Goal: Task Accomplishment & Management: Manage account settings

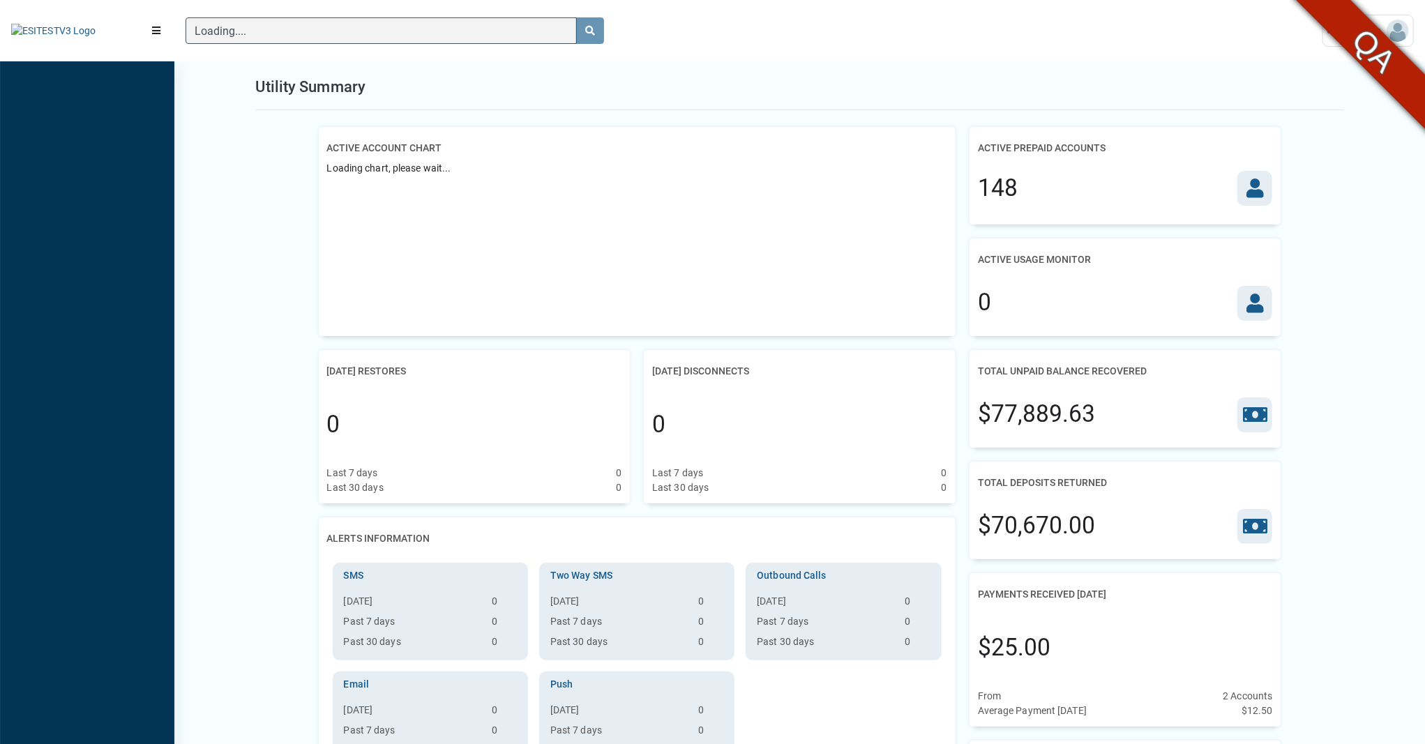
scroll to position [6, 1]
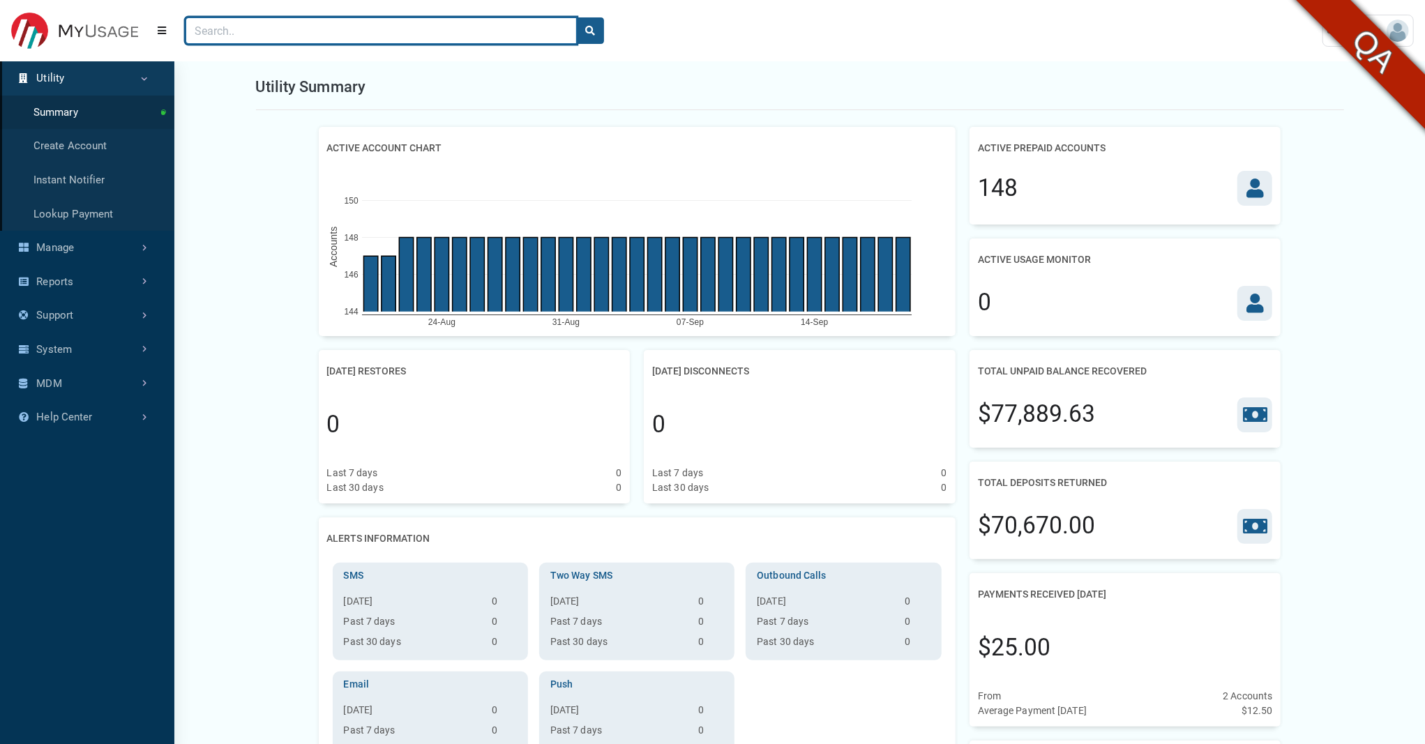
click at [267, 26] on input "Search" at bounding box center [381, 30] width 391 height 27
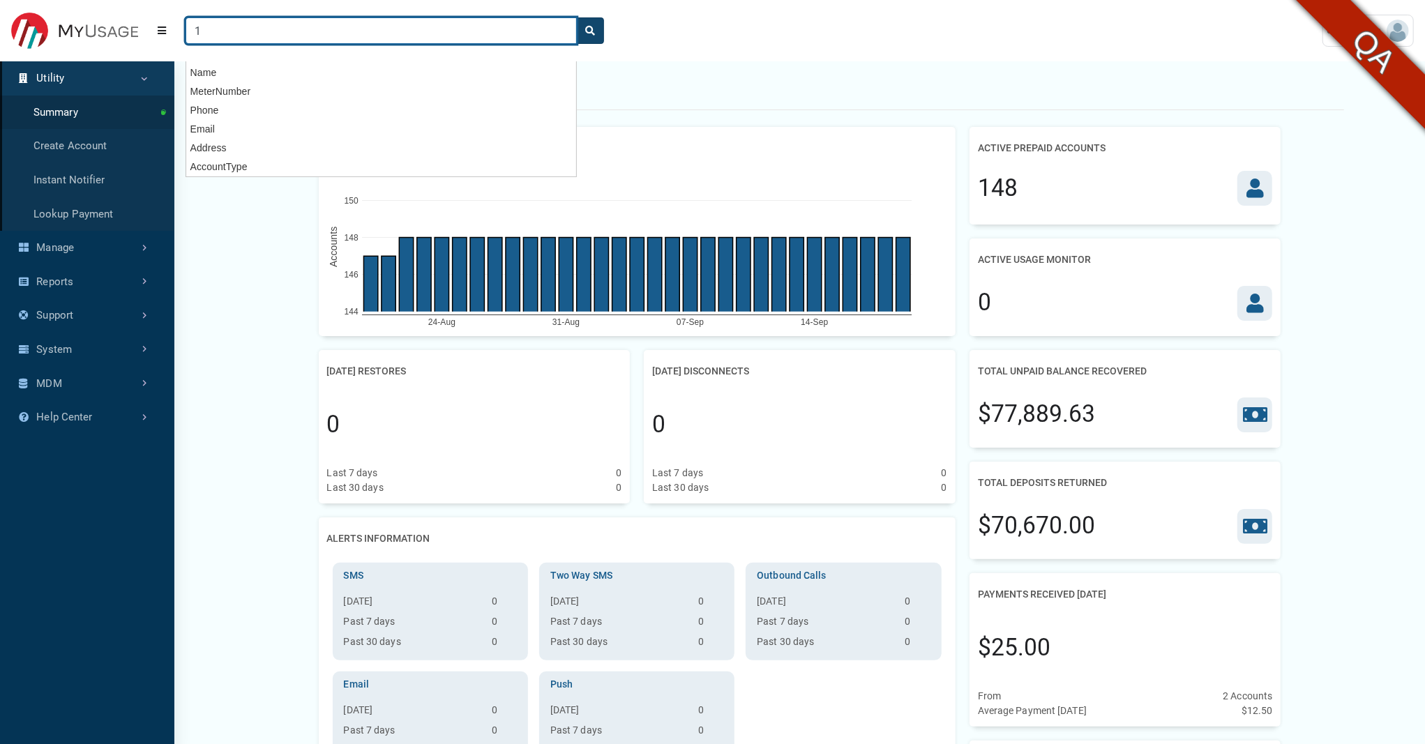
type input "1"
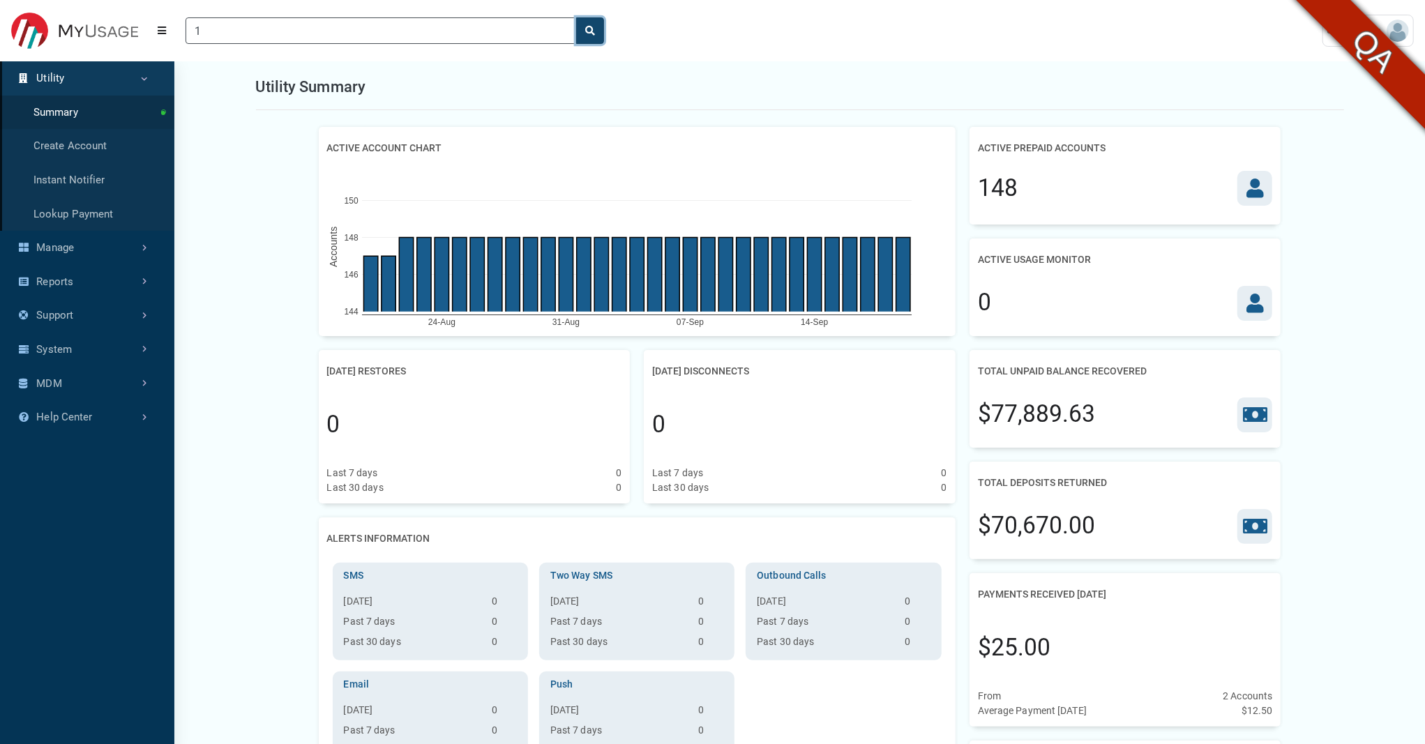
click at [585, 26] on icon "search" at bounding box center [590, 31] width 10 height 10
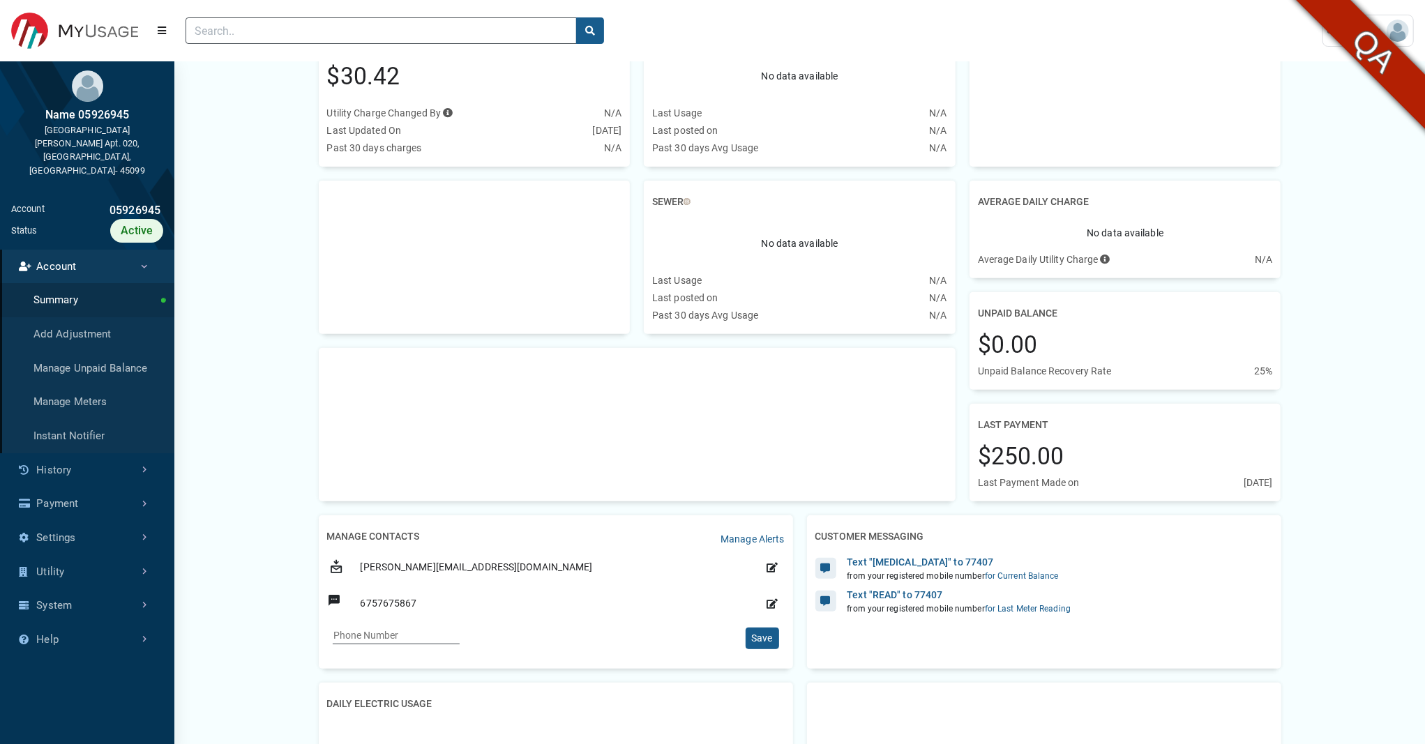
scroll to position [399, 0]
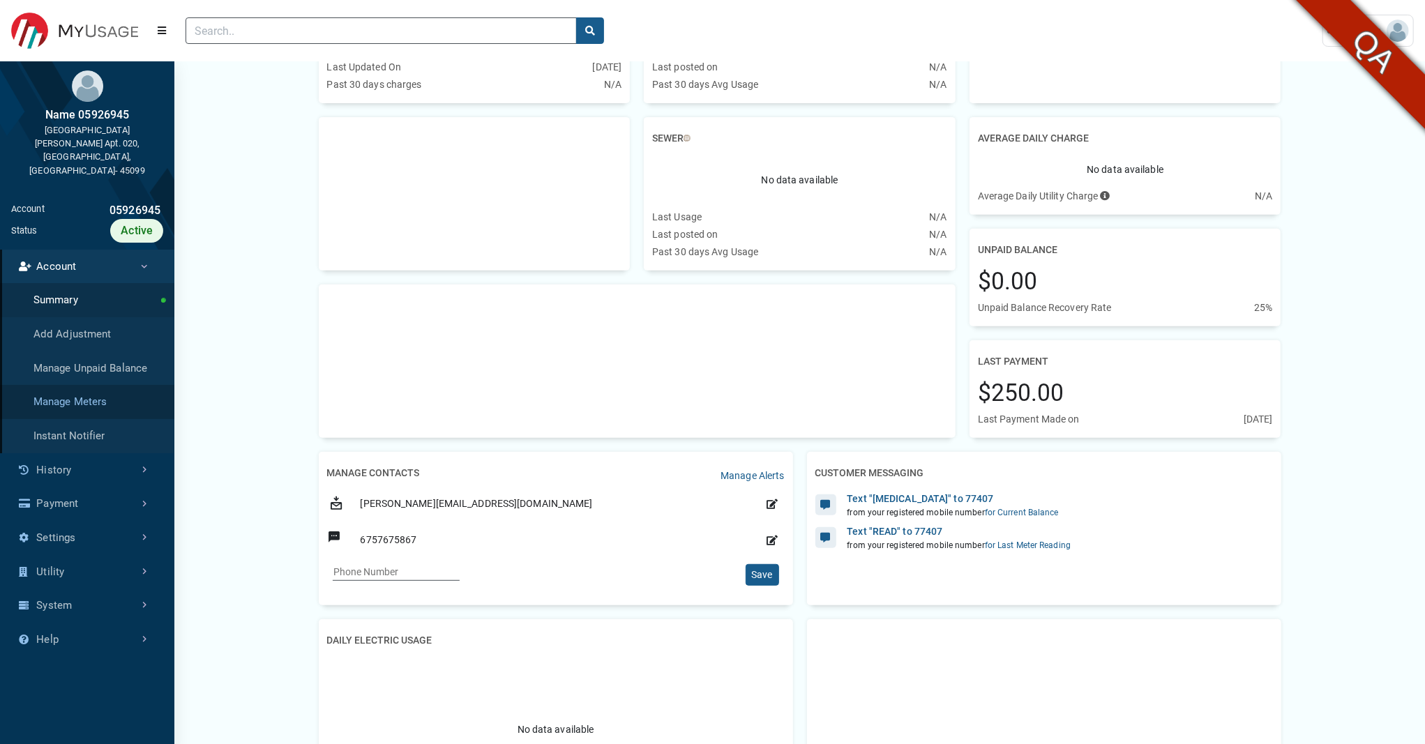
click at [73, 385] on link "Manage Meters" at bounding box center [87, 402] width 174 height 34
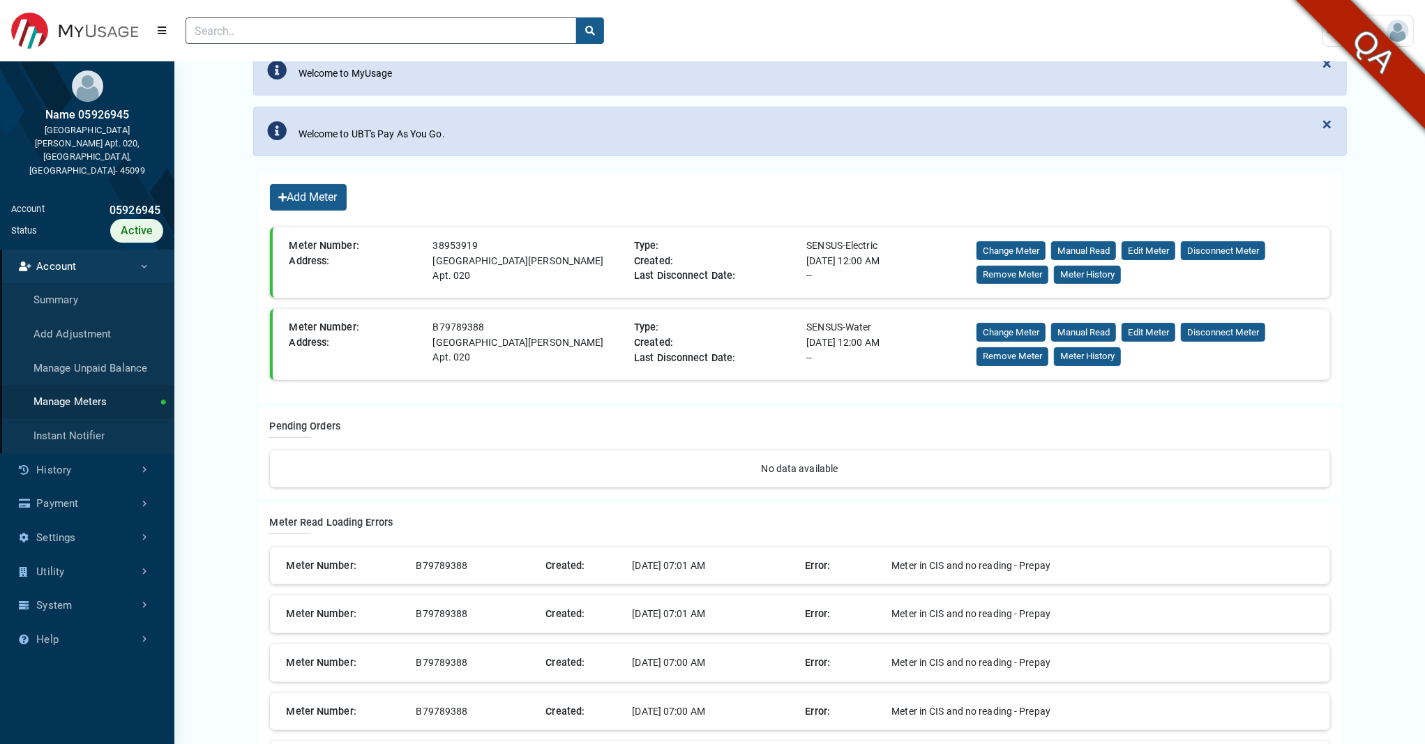
scroll to position [176, 0]
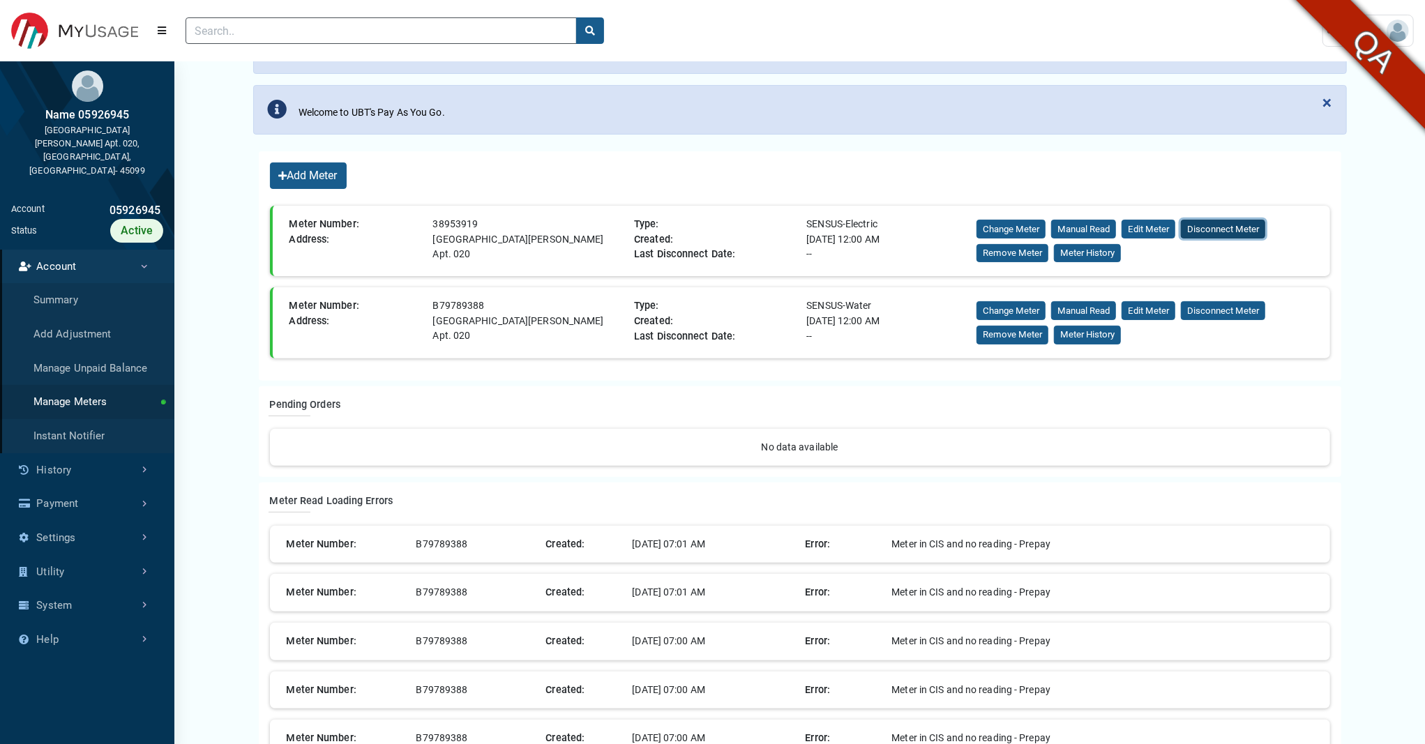
click at [1214, 231] on button "Disconnect Meter" at bounding box center [1223, 229] width 84 height 19
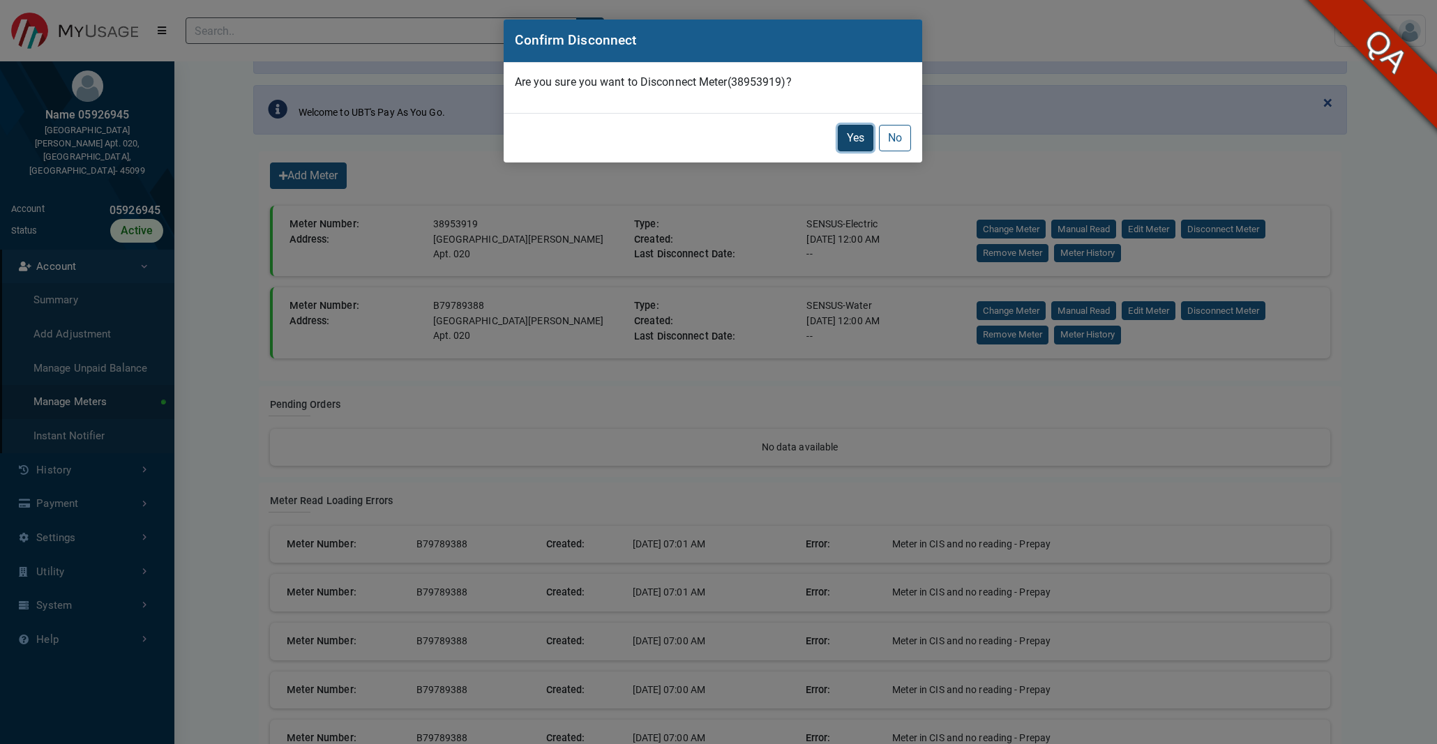
click at [853, 140] on button "Yes" at bounding box center [856, 138] width 36 height 27
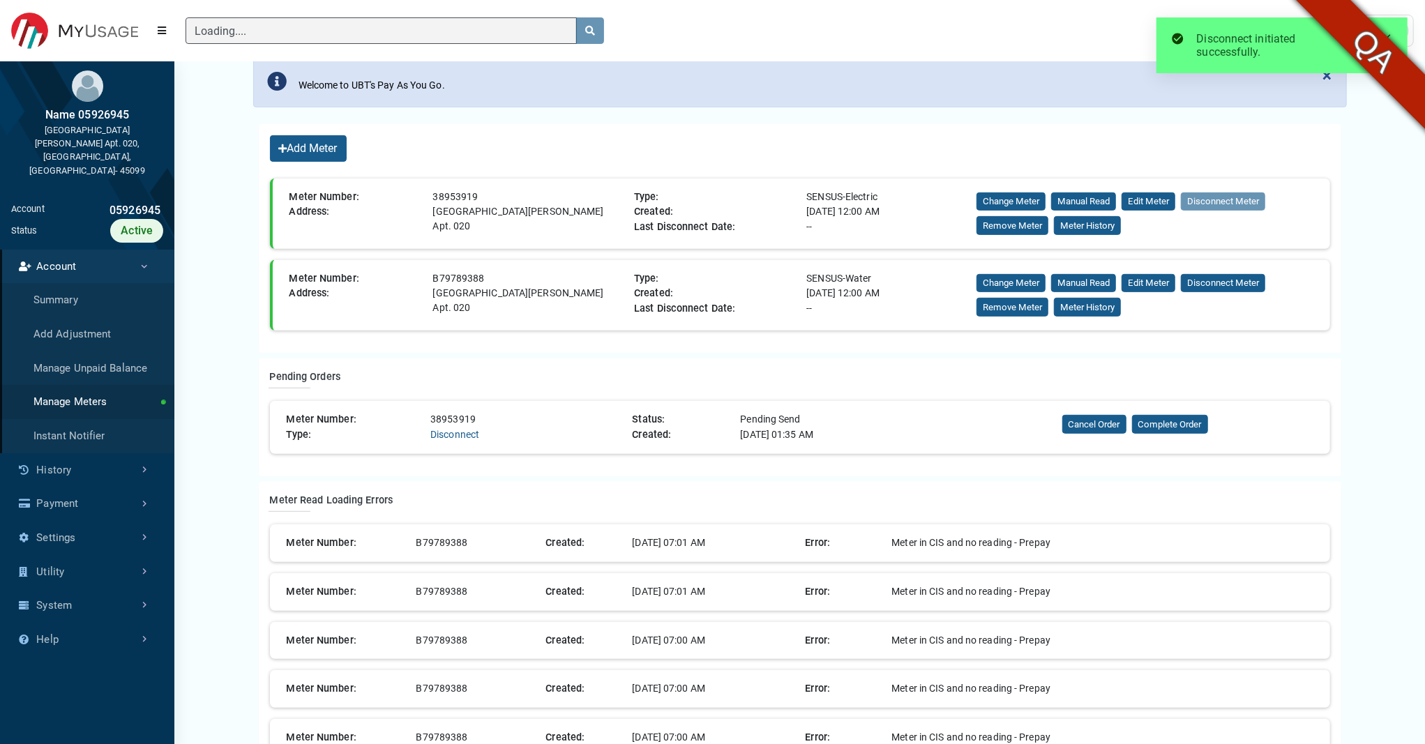
scroll to position [358, 0]
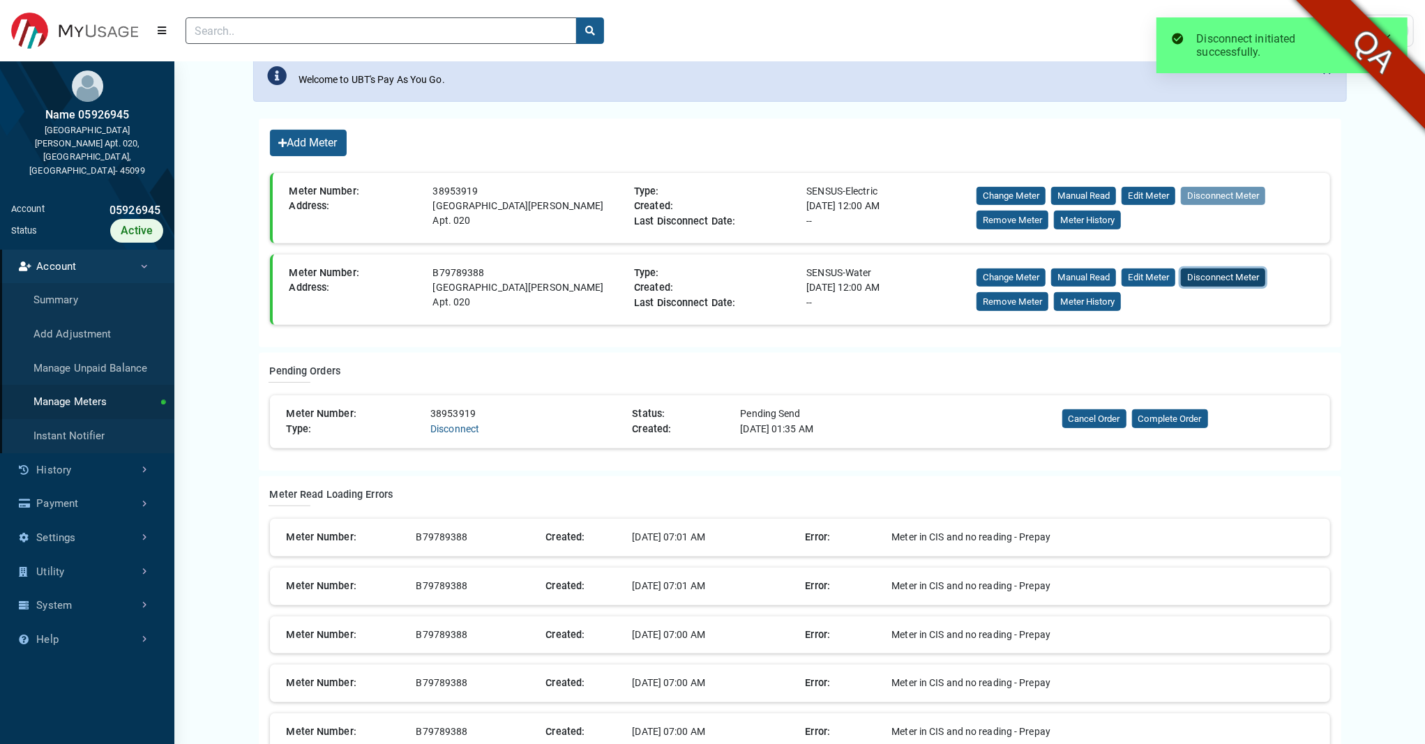
click at [1217, 280] on button "Disconnect Meter" at bounding box center [1223, 278] width 84 height 19
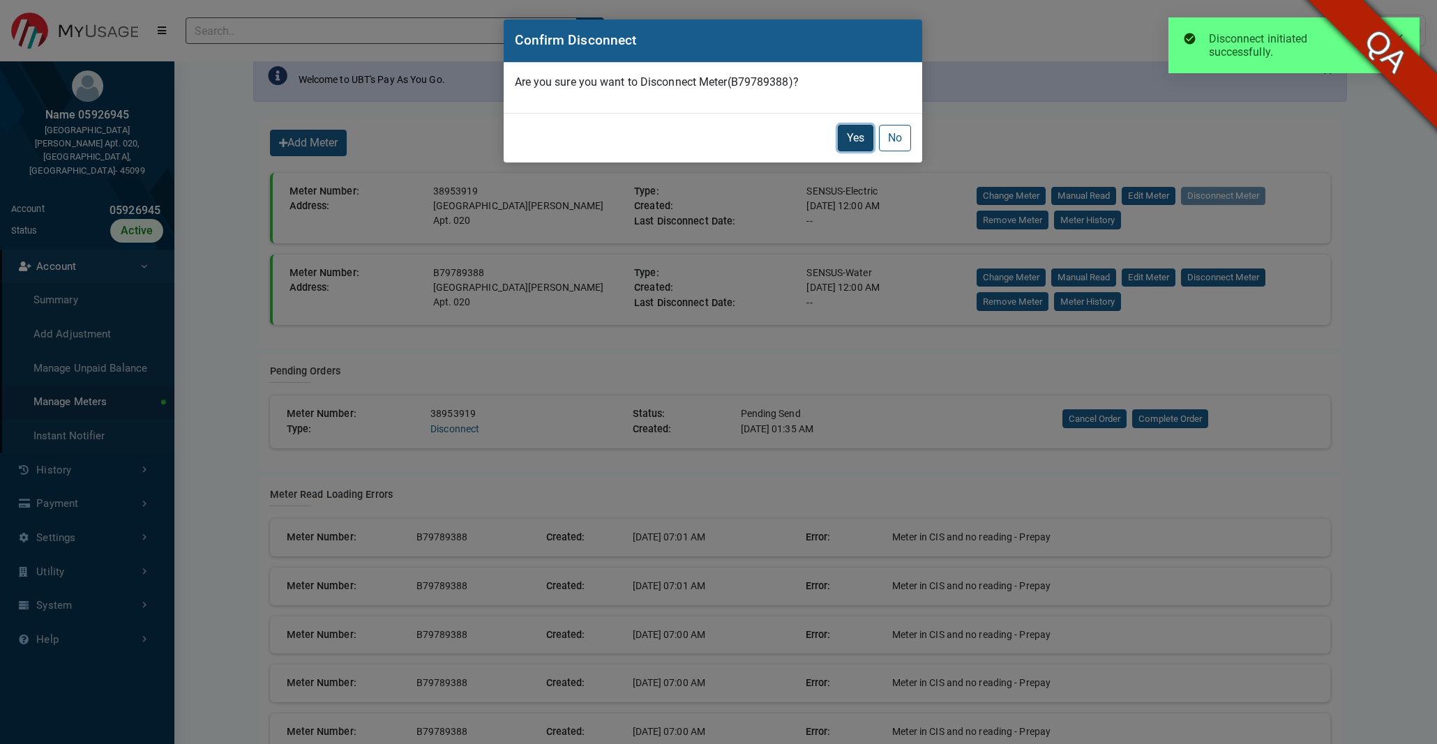
click at [852, 142] on button "Yes" at bounding box center [856, 138] width 36 height 27
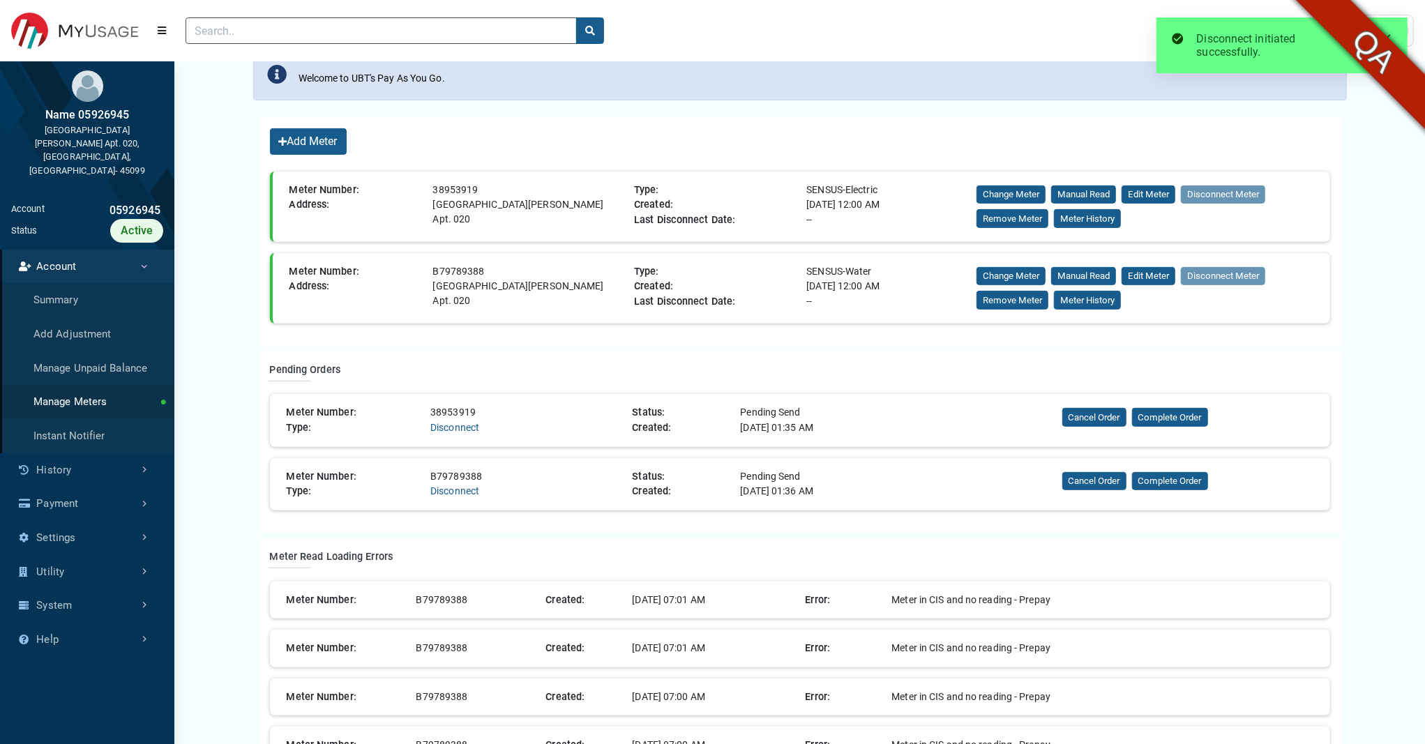
scroll to position [363, 0]
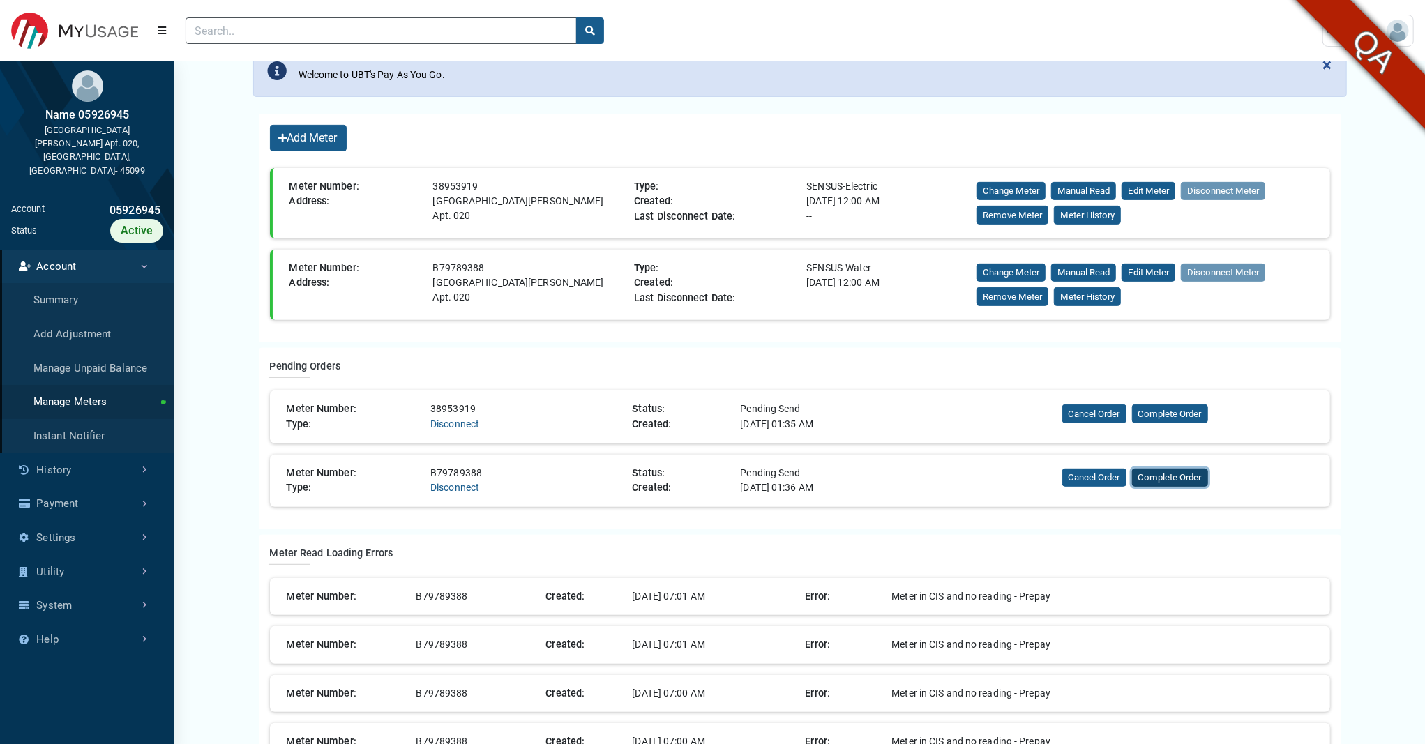
click at [1148, 483] on button "Complete Order" at bounding box center [1170, 478] width 76 height 19
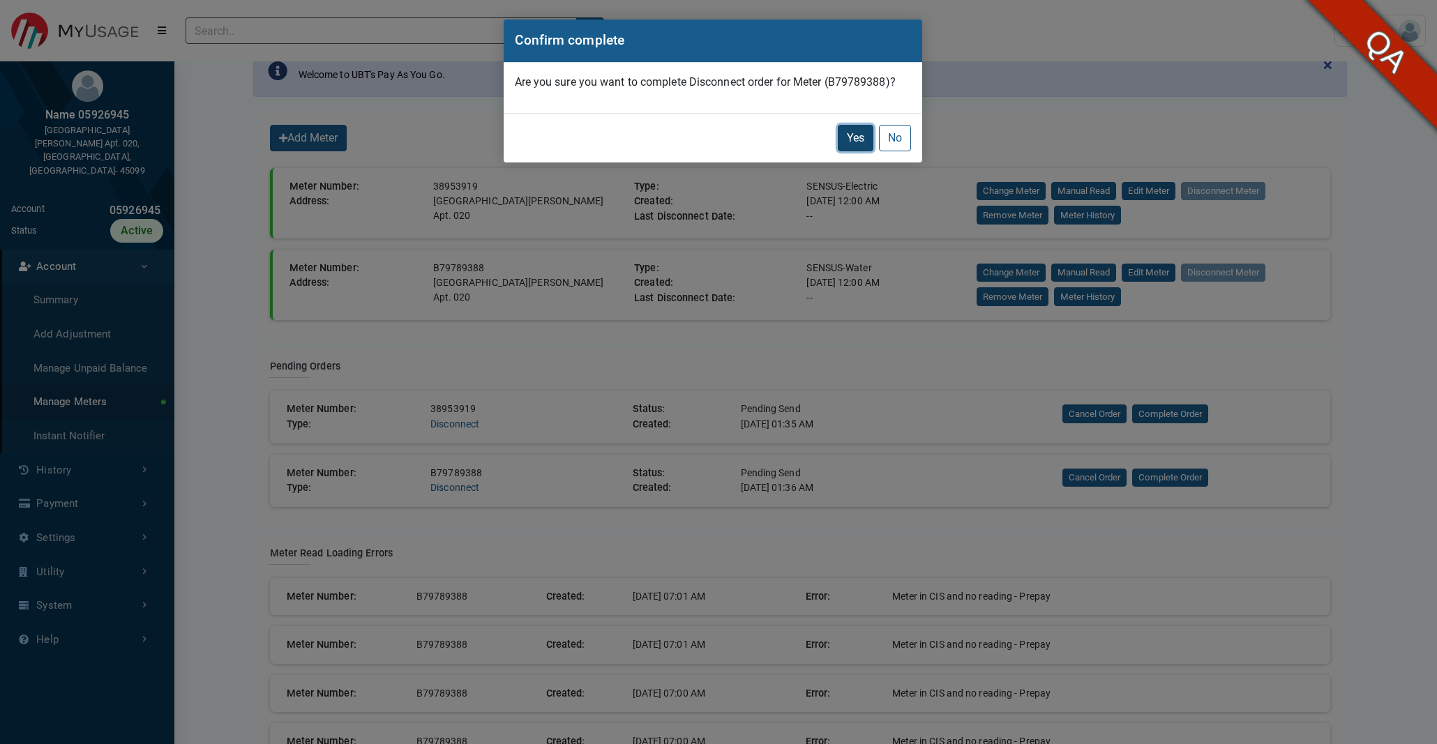
click at [853, 140] on button "Yes" at bounding box center [856, 138] width 36 height 27
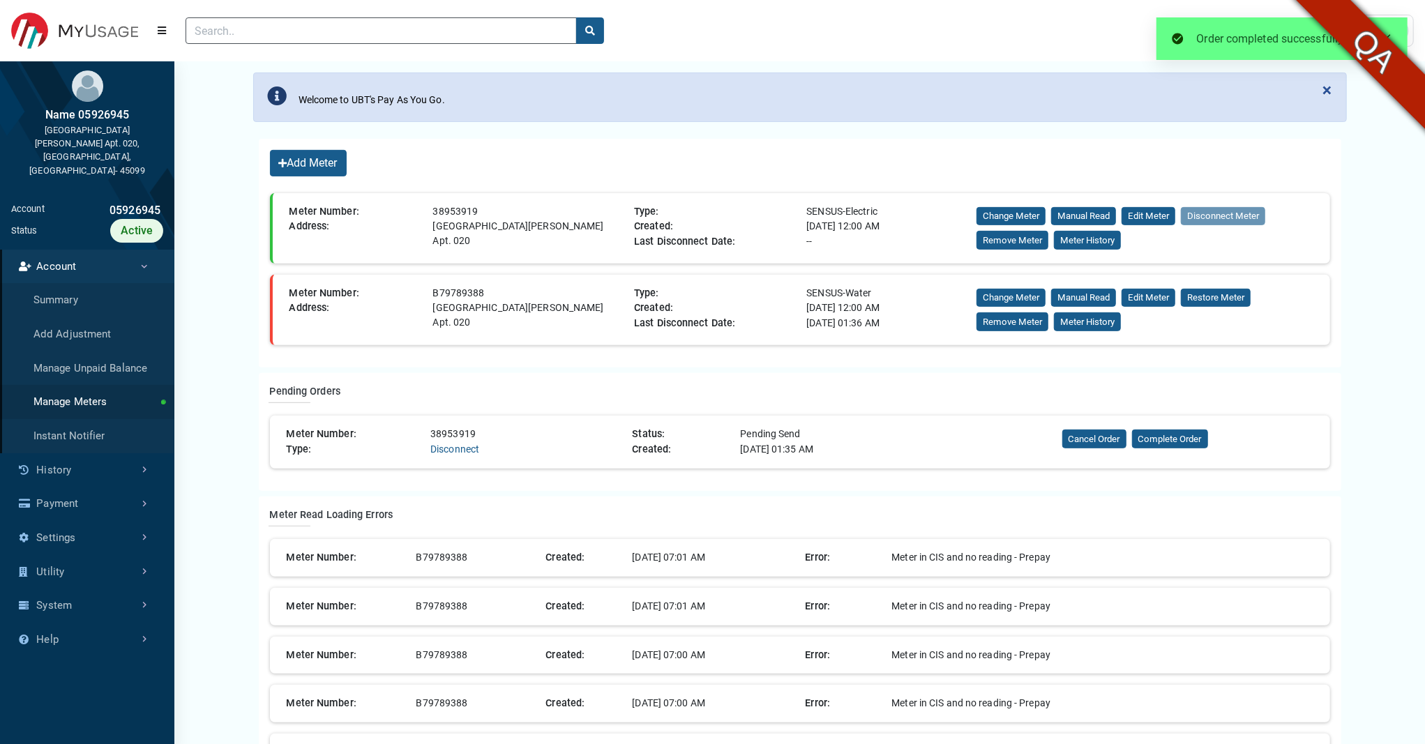
scroll to position [339, 0]
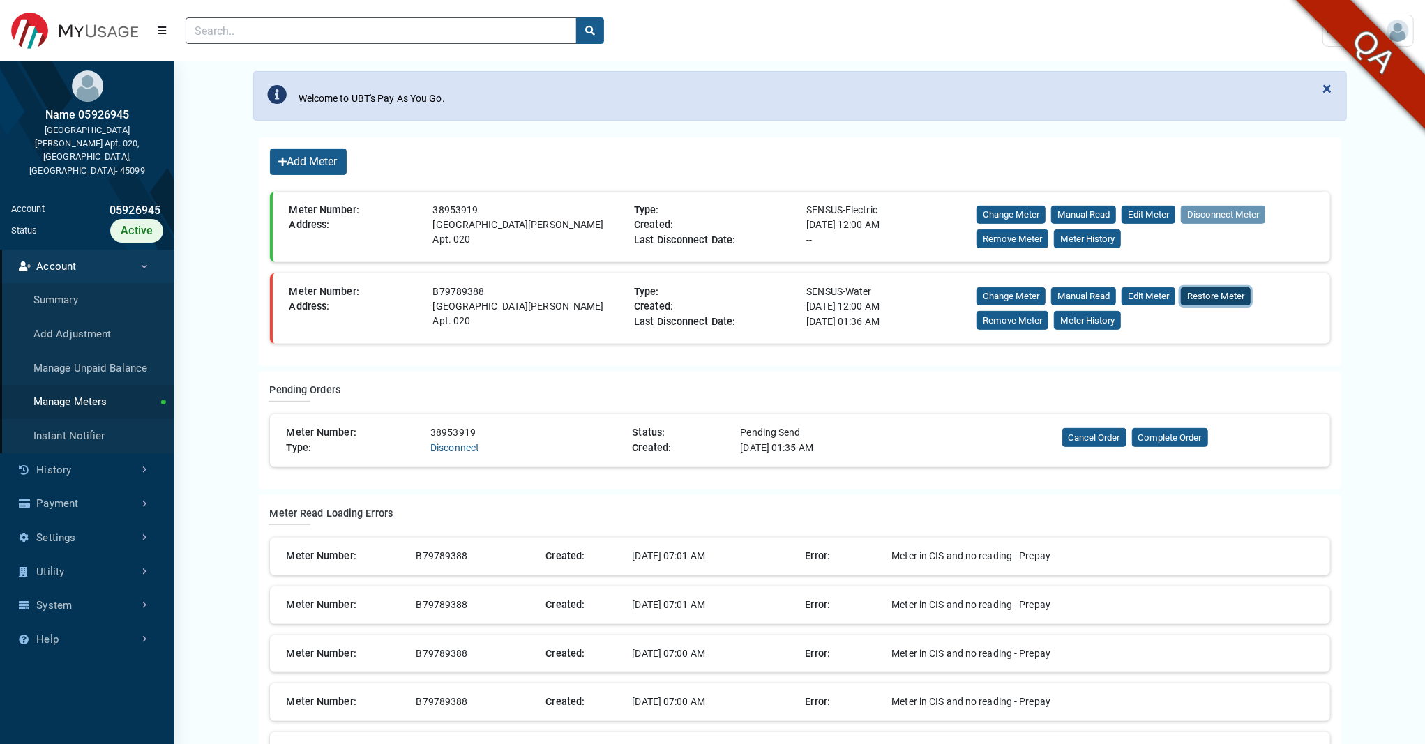
click at [1221, 297] on button "Restore Meter" at bounding box center [1216, 296] width 70 height 19
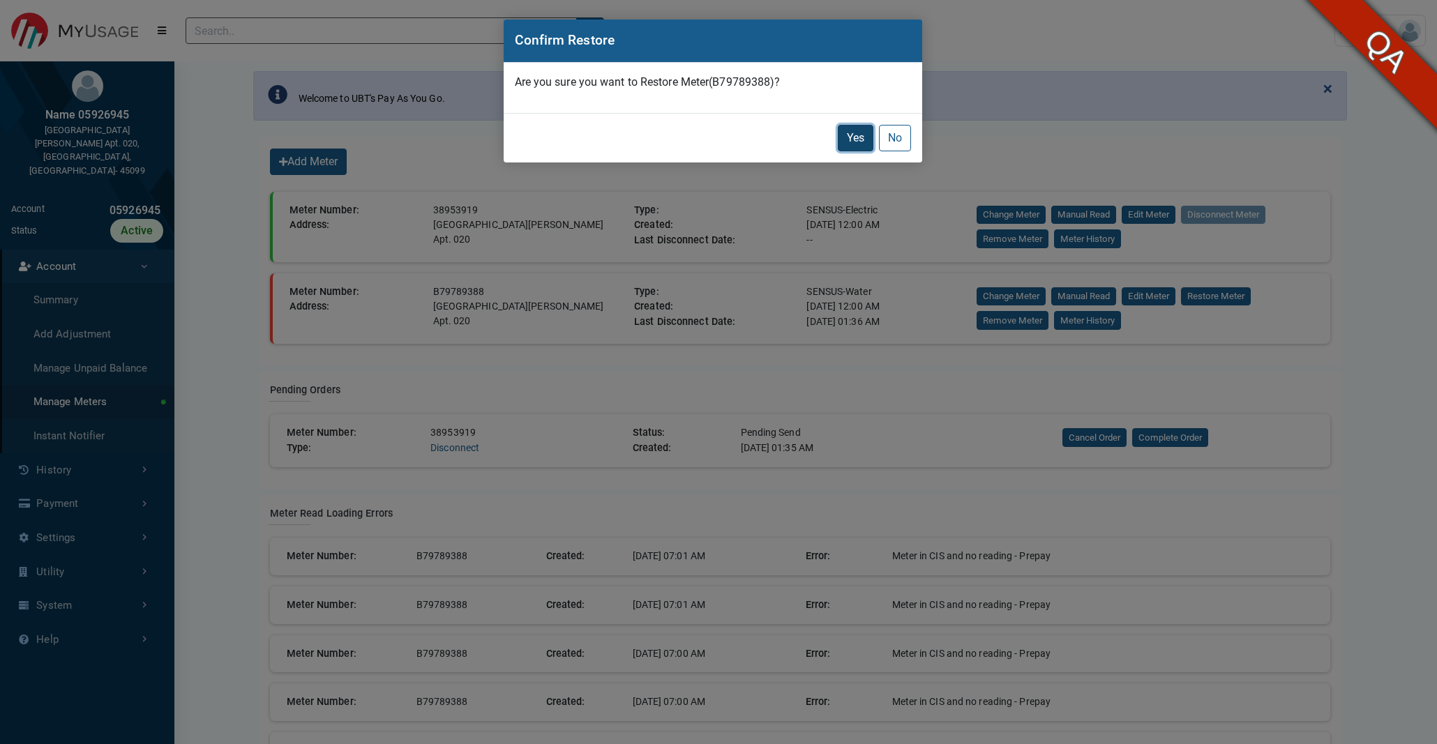
click at [839, 133] on button "Yes" at bounding box center [856, 138] width 36 height 27
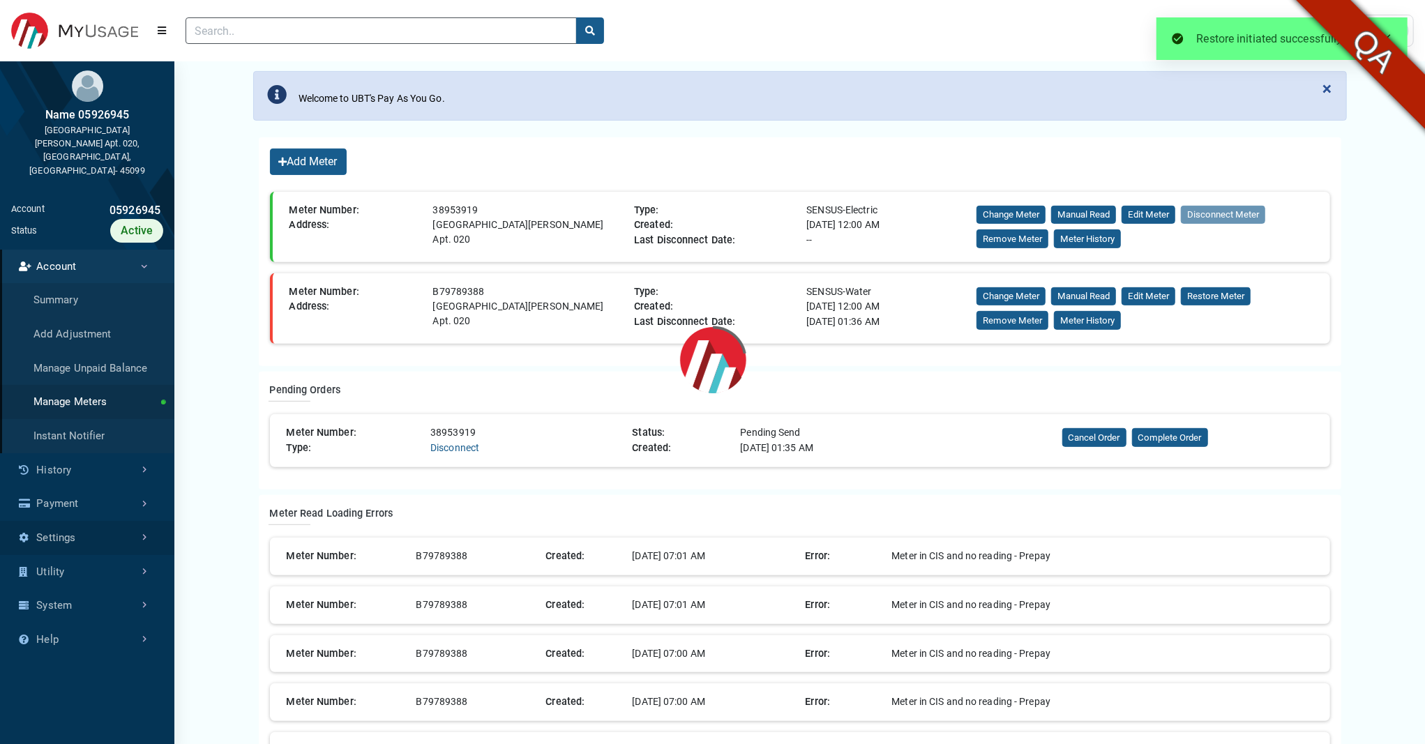
click at [109, 522] on link "Settings" at bounding box center [87, 538] width 174 height 34
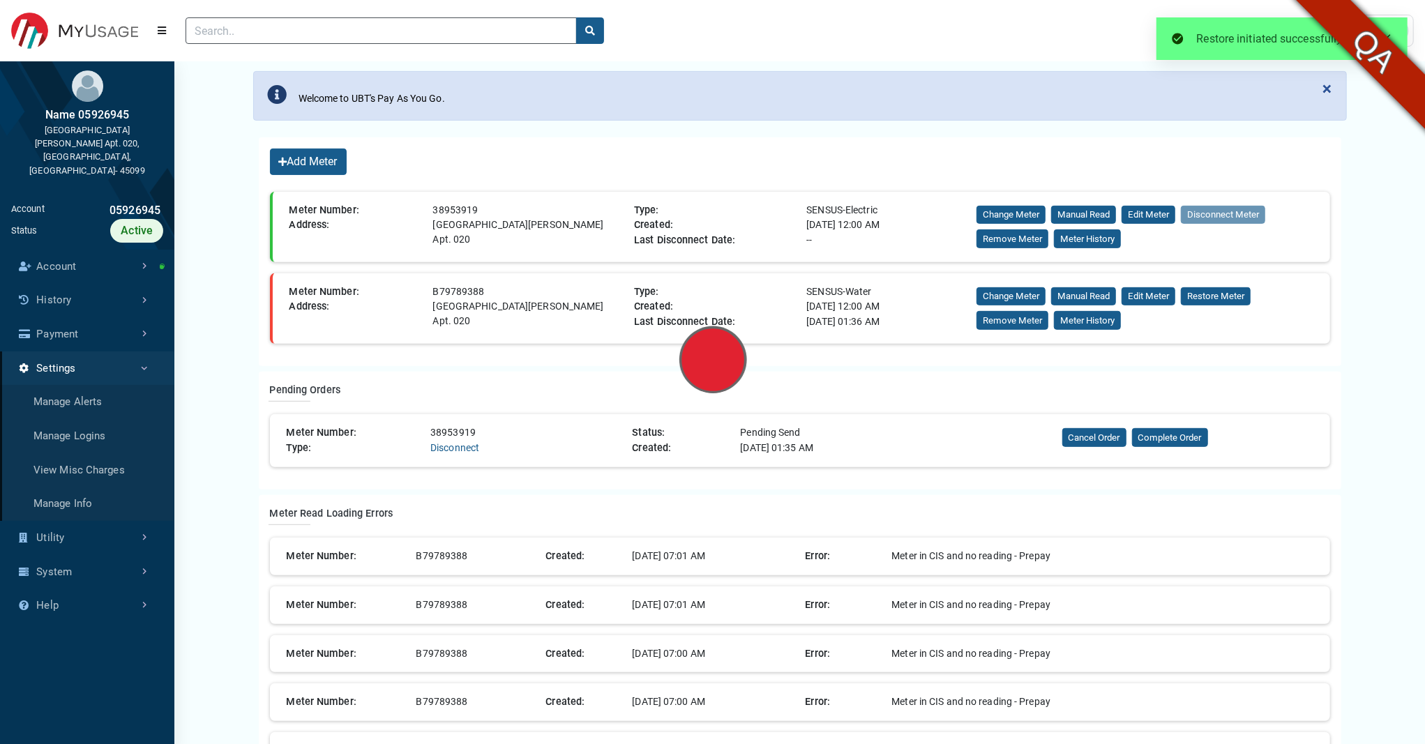
click at [0, 0] on link "Instant Notifier" at bounding box center [0, 0] width 0 height 0
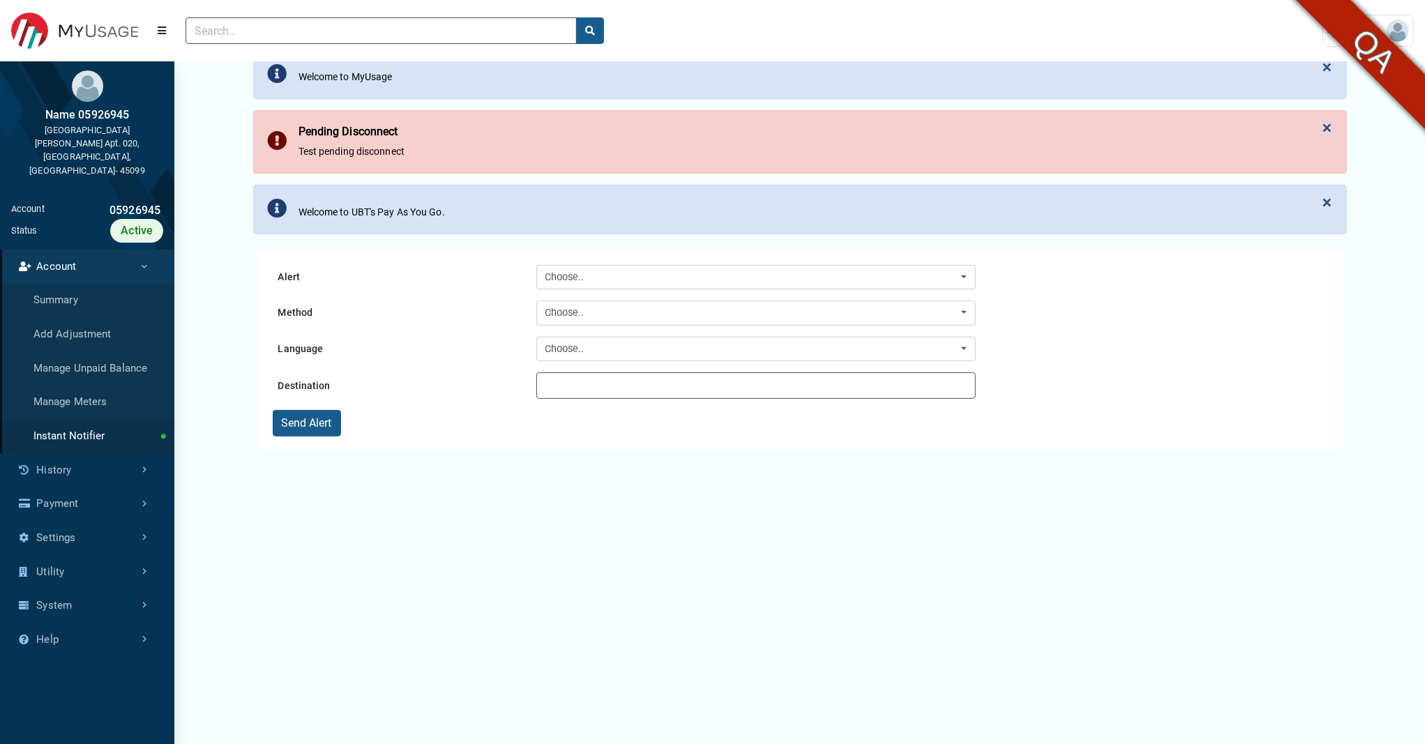
scroll to position [224, 0]
click at [98, 521] on link "Settings" at bounding box center [87, 538] width 174 height 34
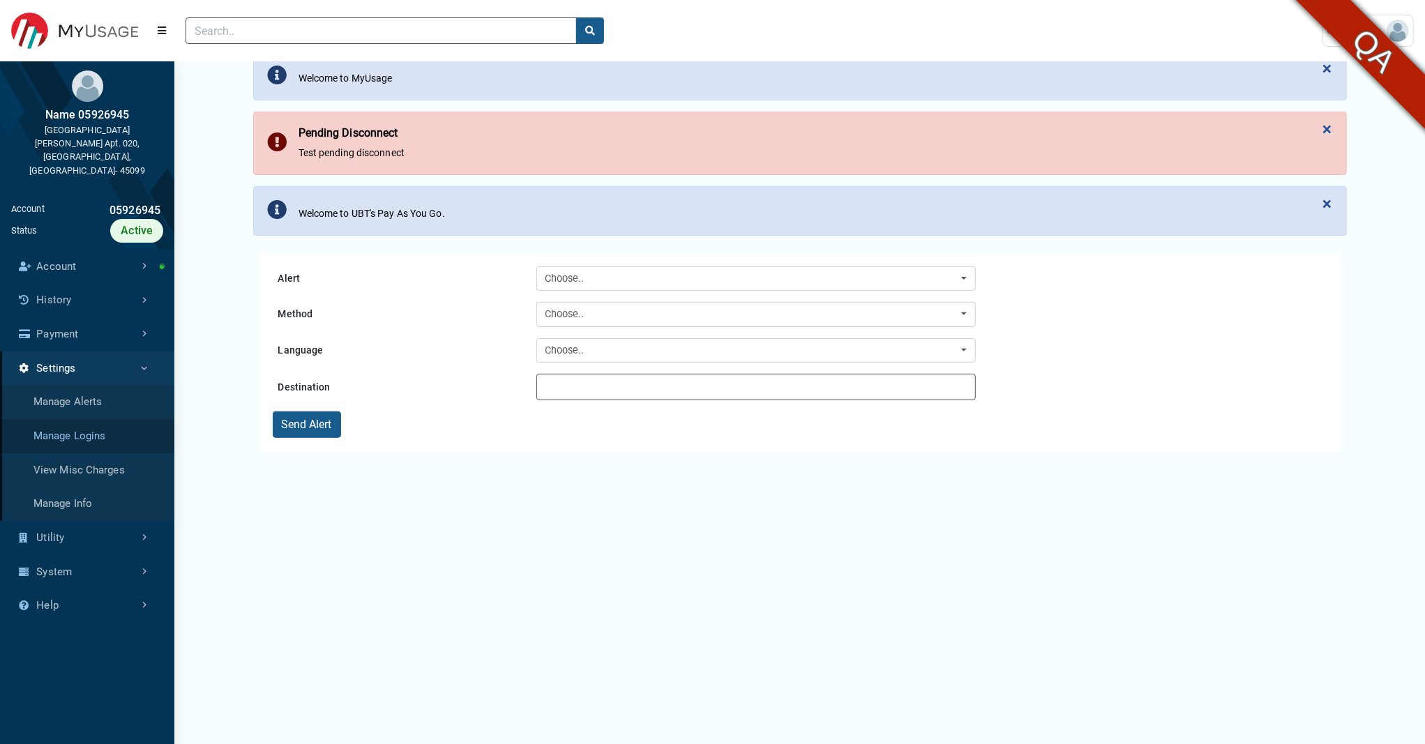
click at [82, 419] on link "Manage Logins" at bounding box center [87, 436] width 174 height 34
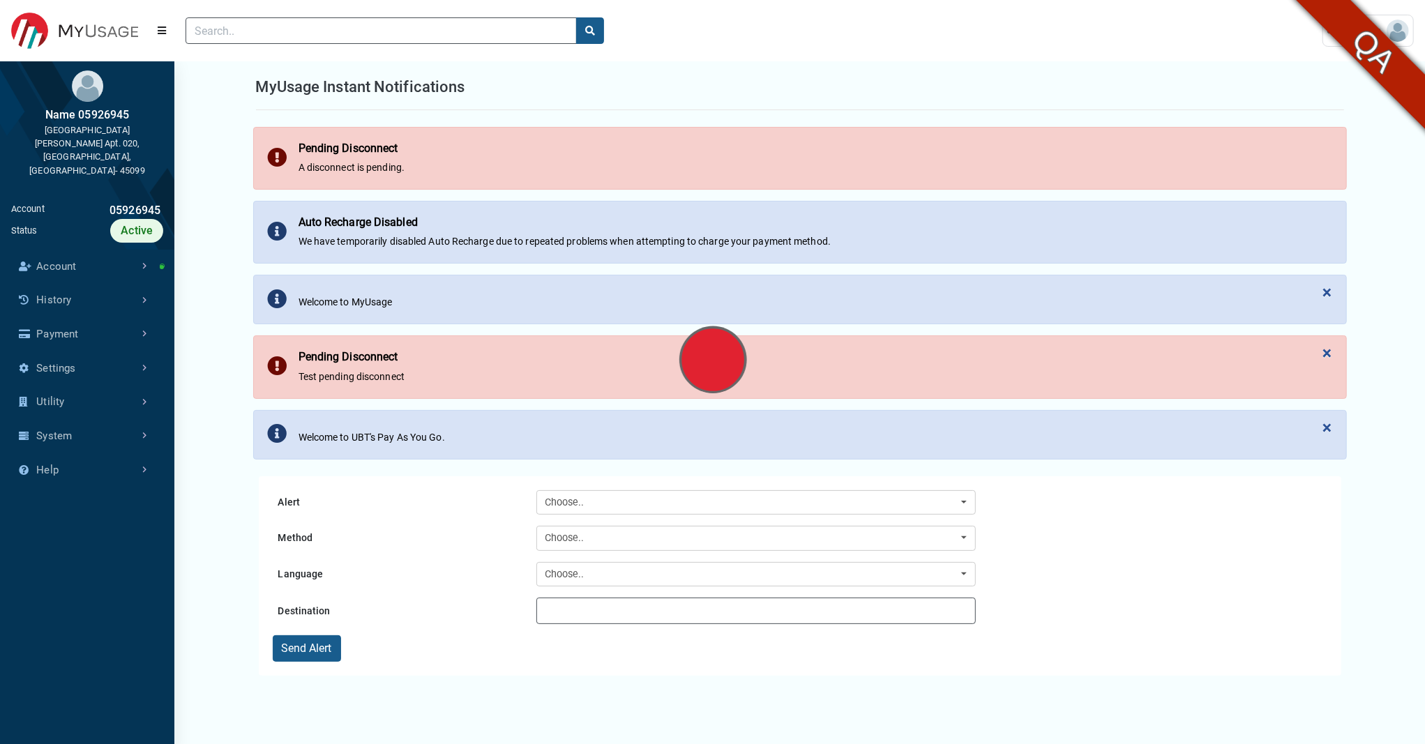
select select "25 per page"
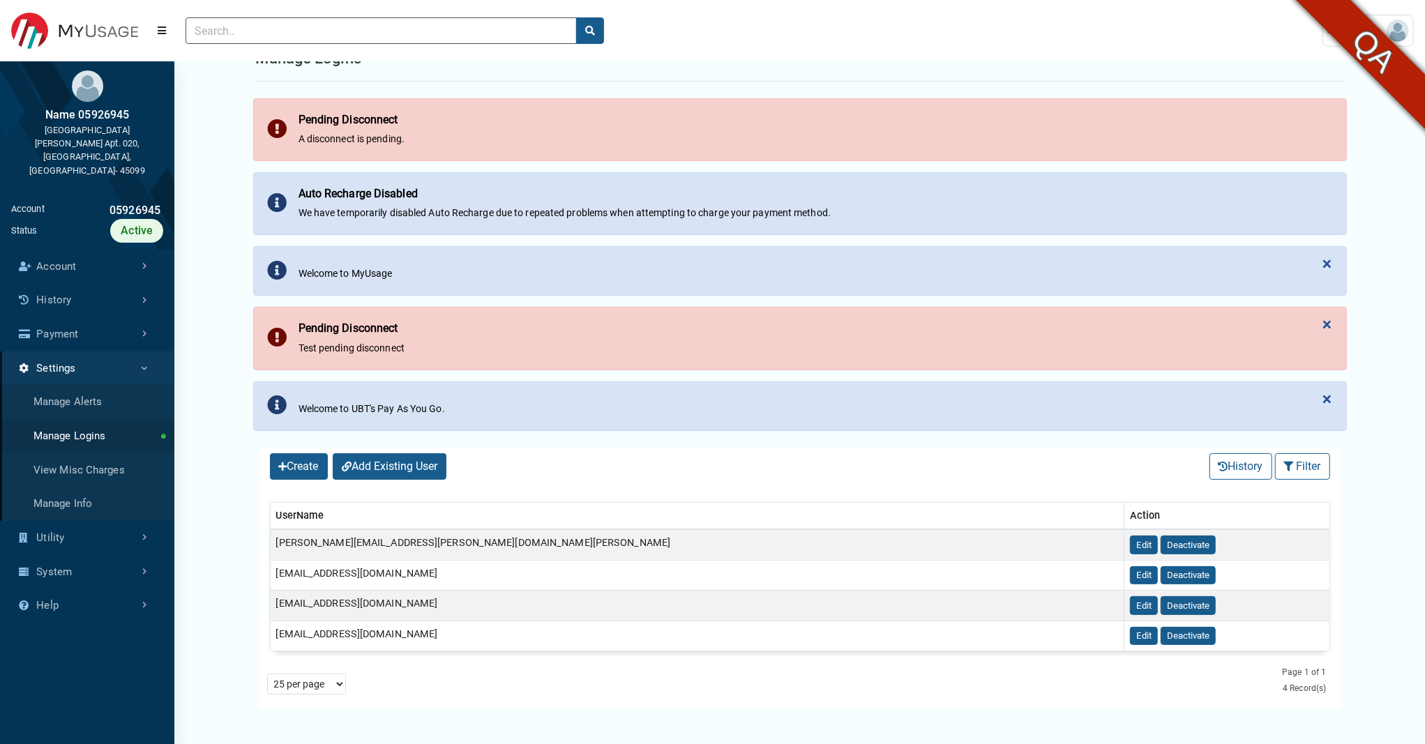
scroll to position [40, 0]
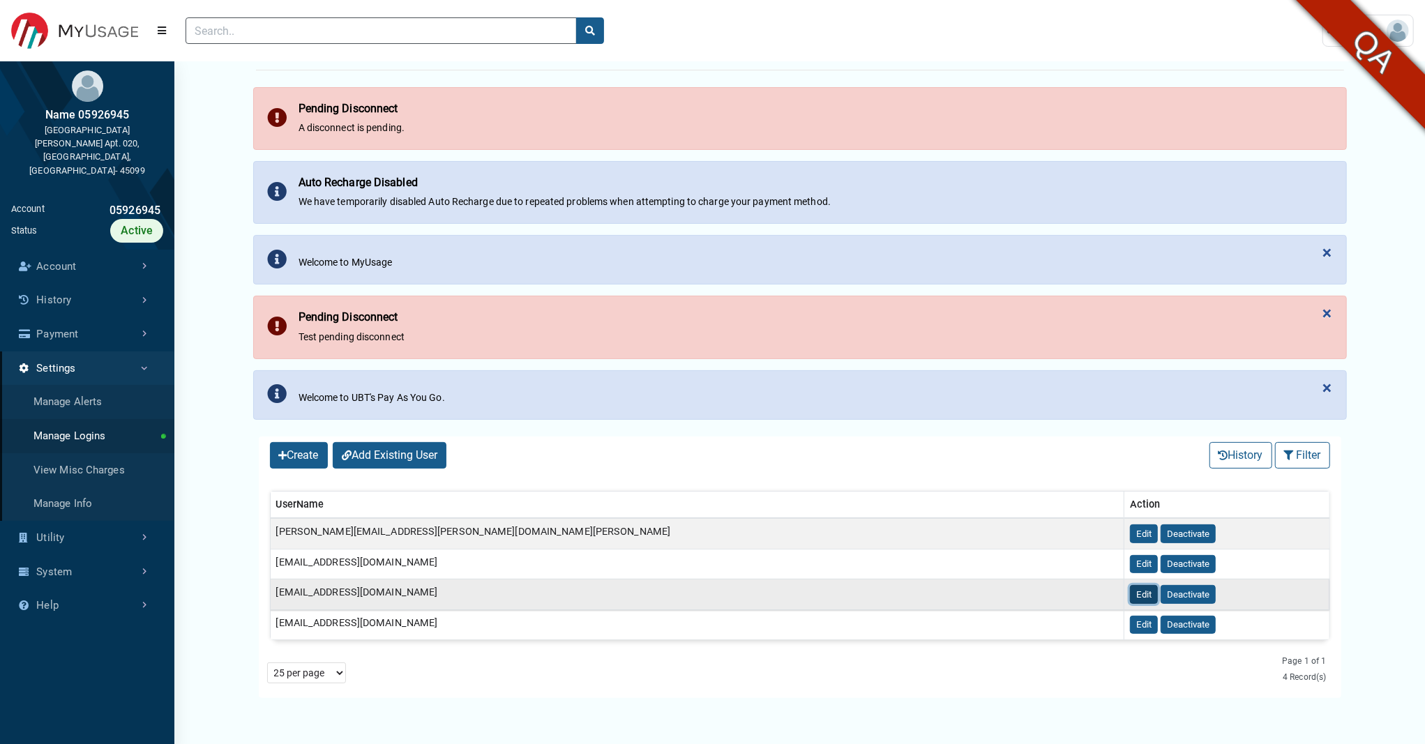
click at [1130, 595] on button "Edit" at bounding box center [1144, 594] width 28 height 19
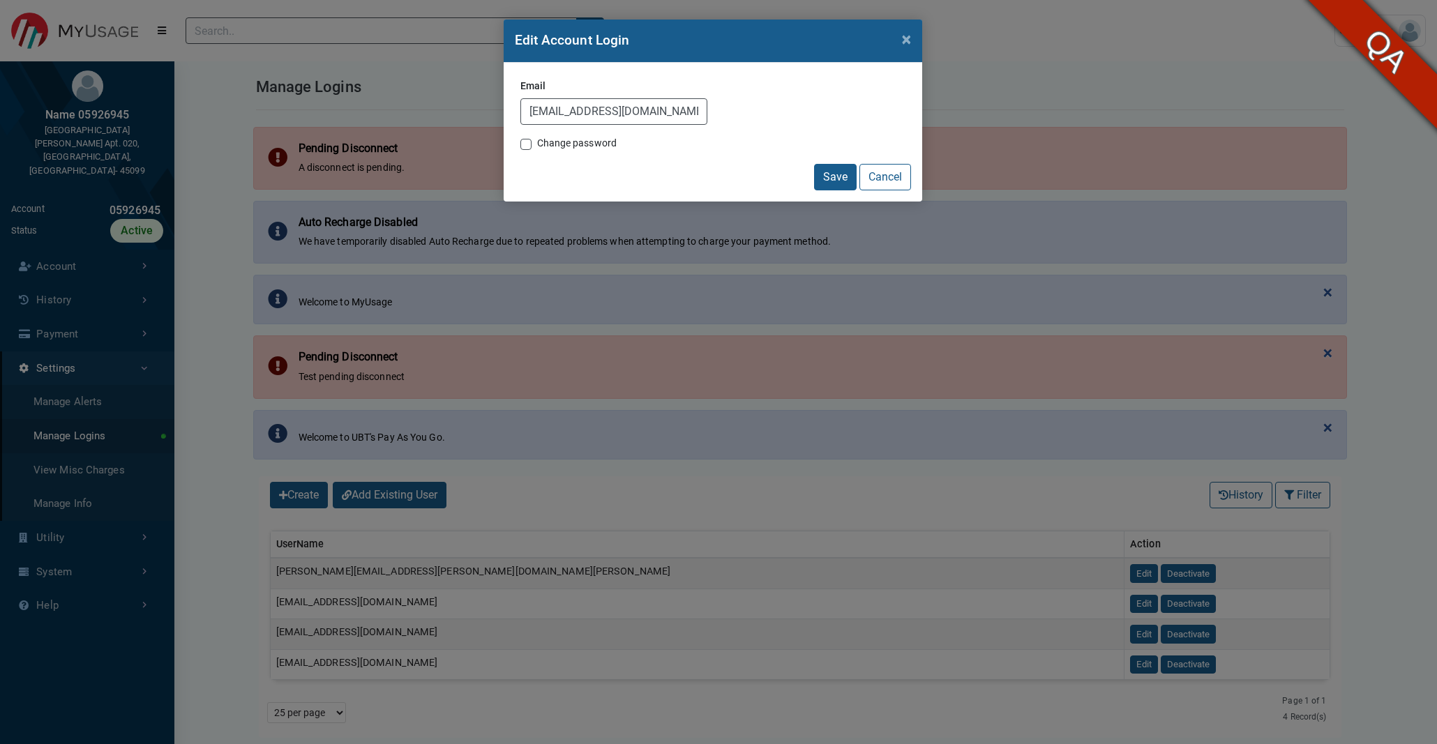
click at [537, 144] on label "Change password" at bounding box center [577, 143] width 80 height 15
click at [527, 144] on input "Change password" at bounding box center [525, 143] width 11 height 14
checkbox input "true"
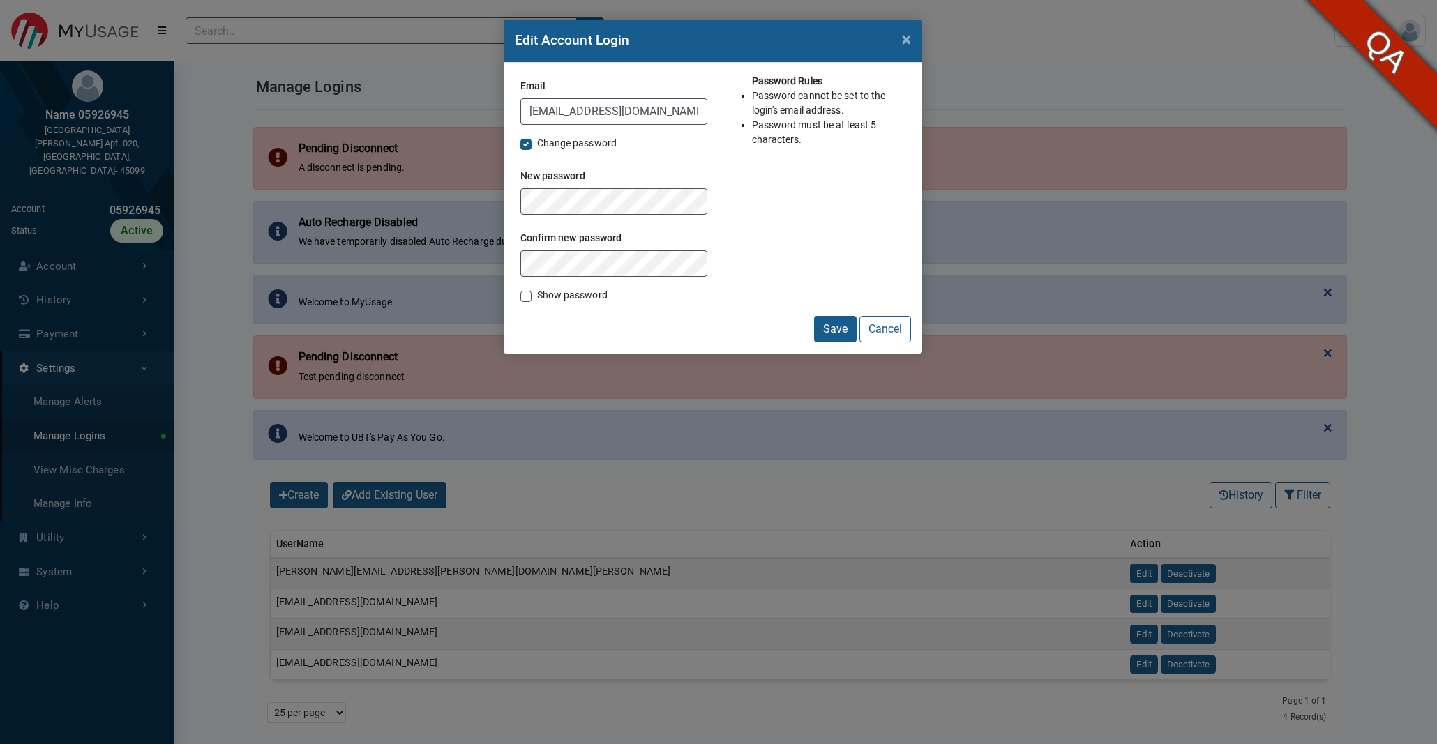
click at [797, 218] on div "Password Rules Password cannot be set to the login's email address. Password mu…" at bounding box center [812, 195] width 198 height 242
click at [834, 336] on button "Save" at bounding box center [835, 329] width 43 height 27
drag, startPoint x: 611, startPoint y: 112, endPoint x: 521, endPoint y: 103, distance: 90.4
click at [521, 103] on input "test-ac2@test.com" at bounding box center [613, 111] width 187 height 27
click at [532, 318] on div "Save Cancel" at bounding box center [713, 329] width 396 height 27
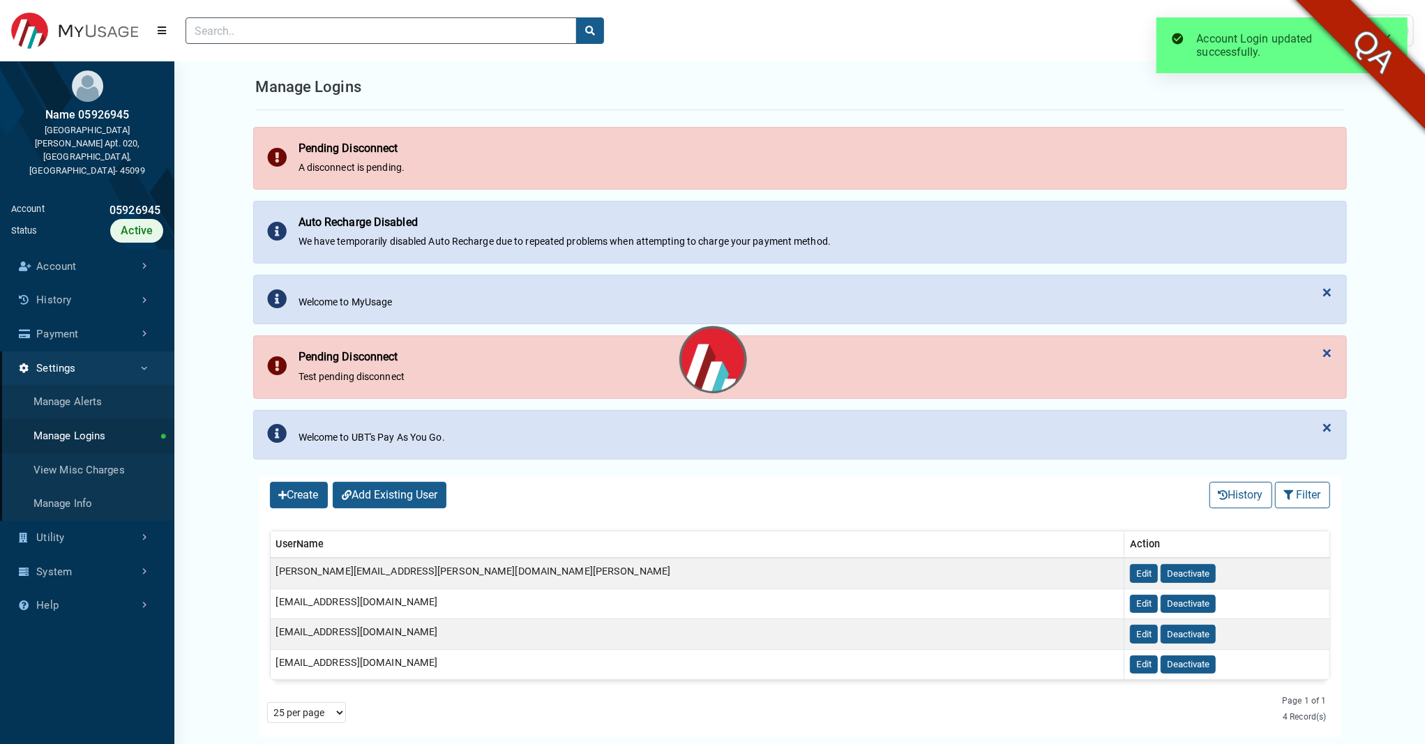
select select "25 per page"
